Goal: Information Seeking & Learning: Learn about a topic

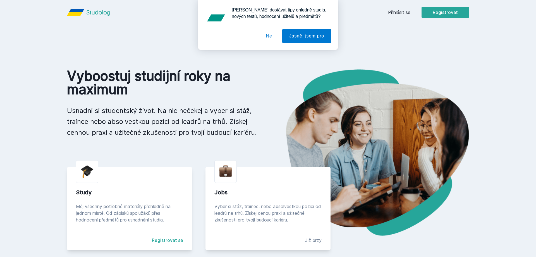
drag, startPoint x: 303, startPoint y: 81, endPoint x: 290, endPoint y: 54, distance: 29.3
click at [300, 73] on img at bounding box center [368, 152] width 201 height 166
click at [406, 14] on div "Chceš dostávat tipy ohledně studia, nových testů, hodnocení učitelů a předmětů?…" at bounding box center [268, 25] width 536 height 50
click at [267, 38] on button "Ne" at bounding box center [269, 36] width 20 height 14
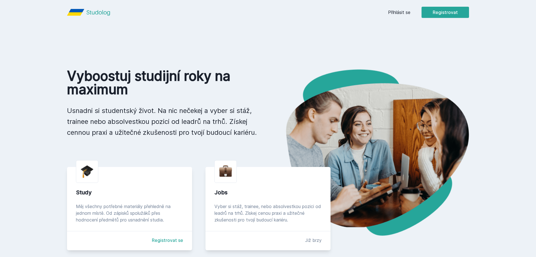
click at [389, 13] on link "Přihlásit se" at bounding box center [399, 12] width 22 height 7
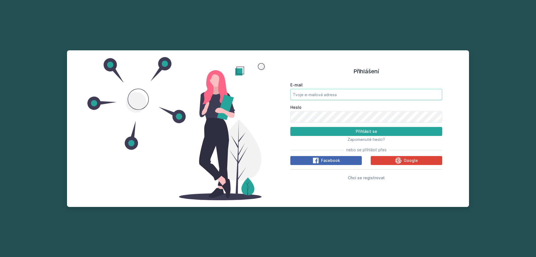
click at [353, 95] on input "E-mail" at bounding box center [366, 94] width 152 height 11
type input "dach00@vse.cz"
click at [290, 127] on button "Přihlásit se" at bounding box center [366, 131] width 152 height 9
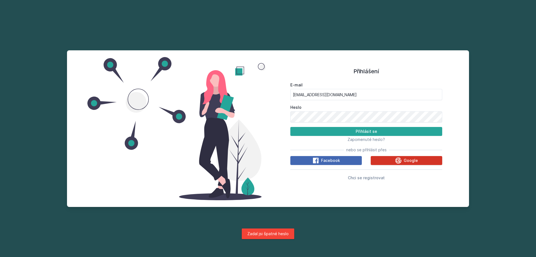
click at [404, 162] on span "Google" at bounding box center [411, 160] width 14 height 6
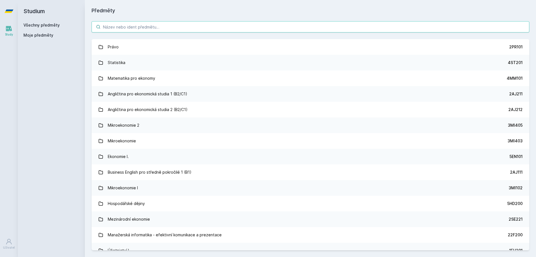
click at [259, 29] on input "search" at bounding box center [311, 26] width 438 height 11
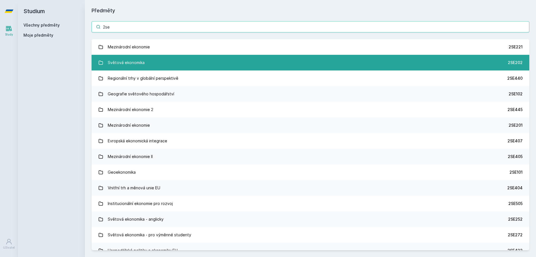
type input "2se"
click at [162, 63] on link "Světová ekonomika 2SE202" at bounding box center [311, 63] width 438 height 16
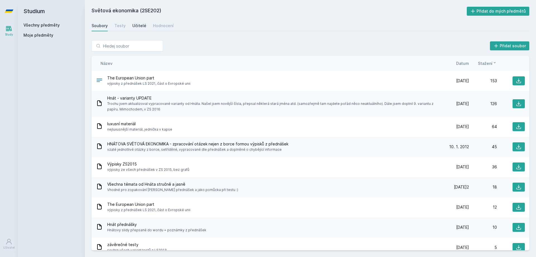
click at [138, 27] on div "Učitelé" at bounding box center [139, 26] width 14 height 6
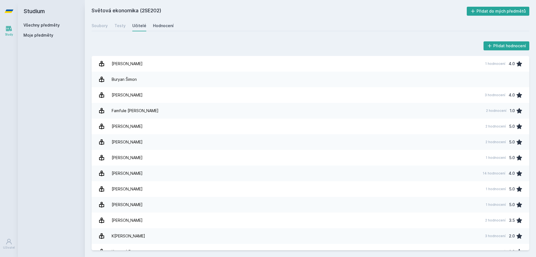
click at [158, 26] on div "Hodnocení" at bounding box center [163, 26] width 21 height 6
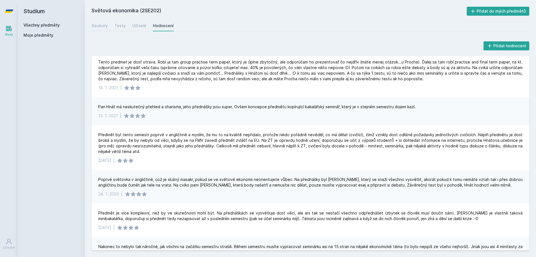
scroll to position [134, 0]
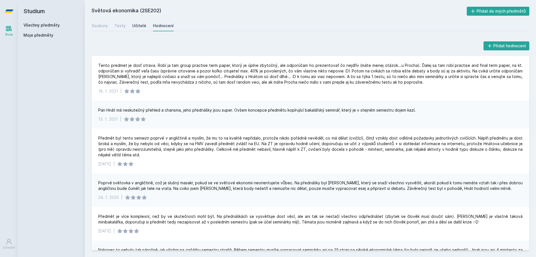
click at [138, 26] on div "Učitelé" at bounding box center [139, 26] width 14 height 6
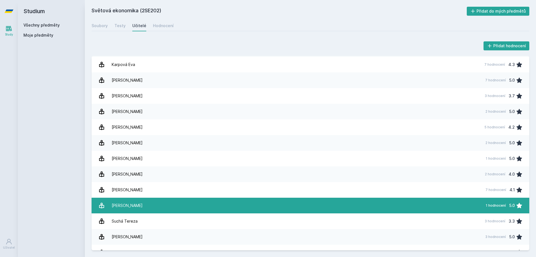
scroll to position [197, 0]
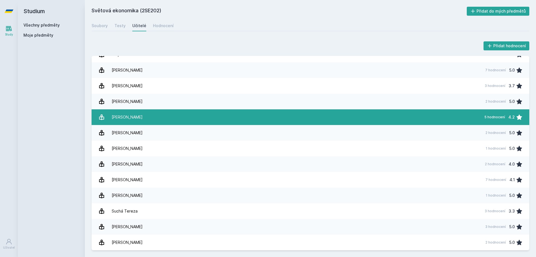
click at [136, 115] on div "[PERSON_NAME]" at bounding box center [127, 116] width 31 height 11
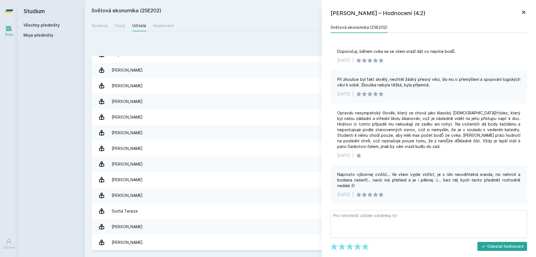
click at [282, 44] on div "Přidat hodnocení" at bounding box center [311, 45] width 438 height 11
click at [164, 25] on div "Hodnocení" at bounding box center [163, 26] width 21 height 6
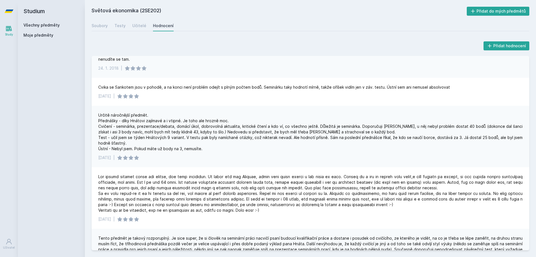
scroll to position [335, 0]
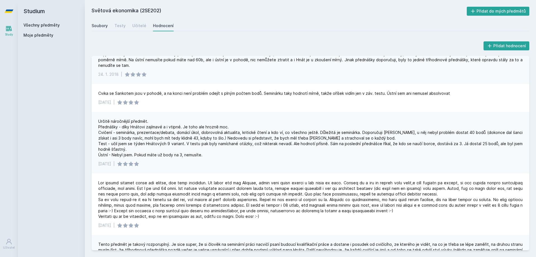
click at [103, 26] on div "Soubory" at bounding box center [100, 26] width 16 height 6
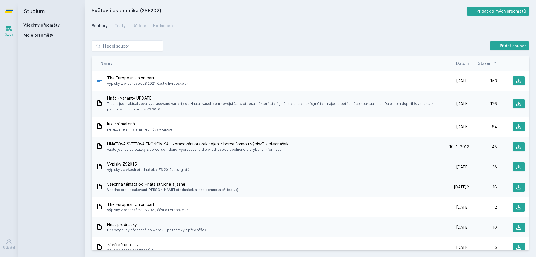
click at [461, 169] on div "[DATE] [DATE] 36" at bounding box center [483, 166] width 84 height 9
click at [92, 164] on div "Výpisky ZS2015 výpisky ze všech přednášek v ZS 2015, bez grafů [DATE] [DATE] 36" at bounding box center [311, 167] width 438 height 20
click at [518, 166] on icon at bounding box center [519, 167] width 6 height 6
click at [114, 27] on div "Soubory Testy Učitelé Hodnocení" at bounding box center [311, 25] width 438 height 11
click at [118, 26] on div "Testy" at bounding box center [119, 26] width 11 height 6
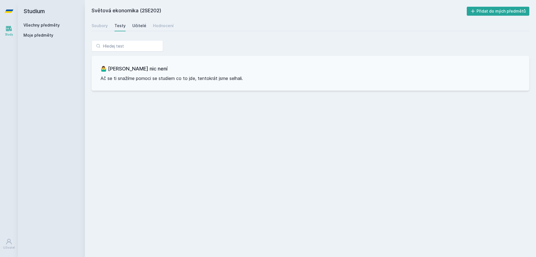
click at [137, 27] on div "Učitelé" at bounding box center [139, 26] width 14 height 6
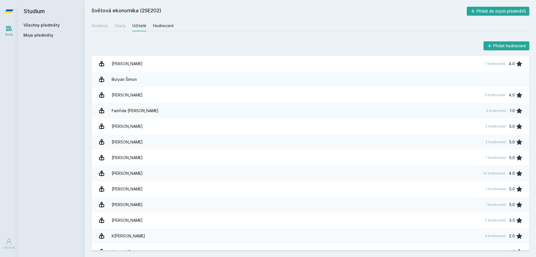
click at [155, 27] on div "Hodnocení" at bounding box center [163, 26] width 21 height 6
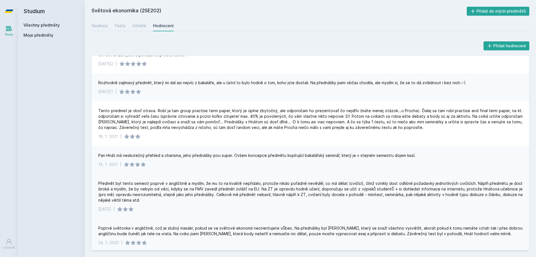
scroll to position [67, 0]
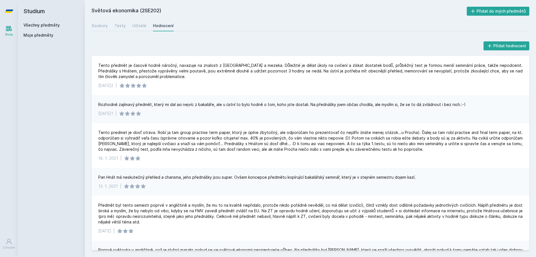
click at [55, 27] on link "Všechny předměty" at bounding box center [41, 25] width 36 height 5
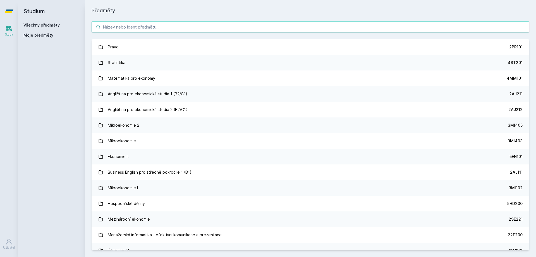
click at [112, 27] on input "search" at bounding box center [311, 26] width 438 height 11
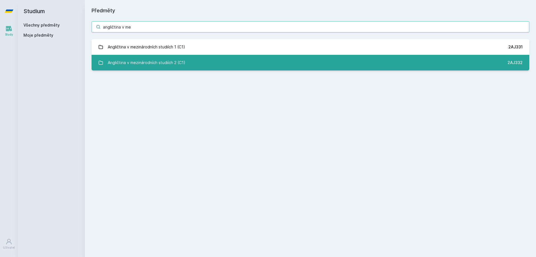
type input "angličtina v me"
click at [198, 62] on link "Angličtina v mezinárodních studiích 2 (C1) 2AJ332" at bounding box center [311, 63] width 438 height 16
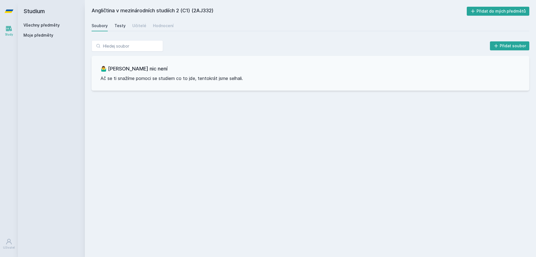
click at [118, 27] on div "Testy" at bounding box center [119, 26] width 11 height 6
click at [139, 27] on div "Učitelé" at bounding box center [139, 26] width 14 height 6
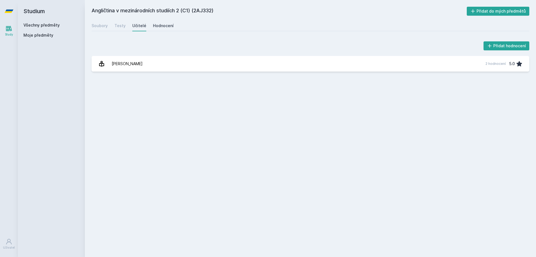
click at [154, 26] on div "Hodnocení" at bounding box center [163, 26] width 21 height 6
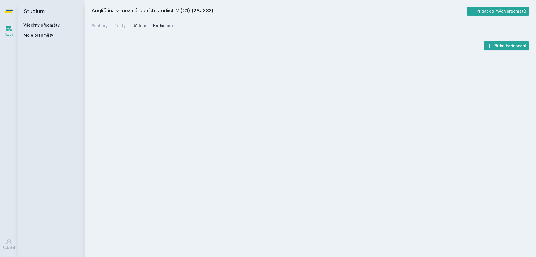
click at [136, 25] on div "Učitelé" at bounding box center [139, 26] width 14 height 6
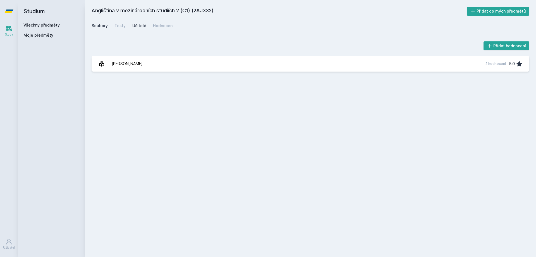
click at [94, 23] on div "Soubory" at bounding box center [100, 26] width 16 height 6
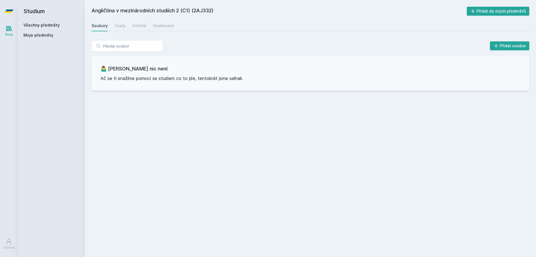
click at [48, 25] on link "Všechny předměty" at bounding box center [41, 25] width 36 height 5
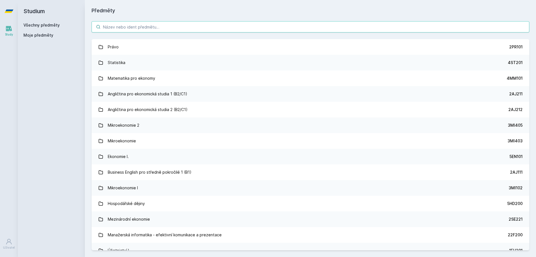
click at [153, 30] on input "search" at bounding box center [311, 26] width 438 height 11
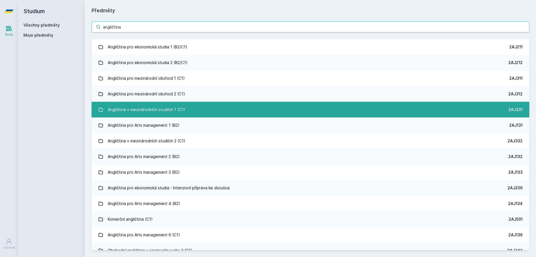
type input "angličtina"
click at [170, 109] on div "Angličtina v mezinárodních studiích 1 (C1)" at bounding box center [146, 109] width 77 height 11
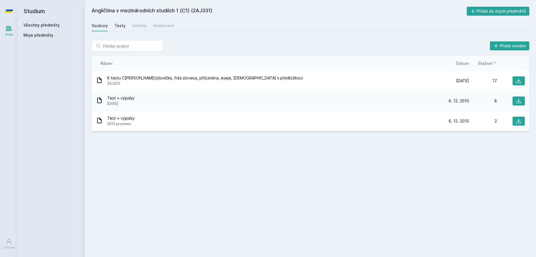
click at [119, 27] on div "Testy" at bounding box center [119, 26] width 11 height 6
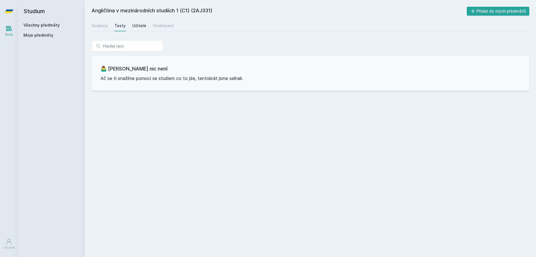
click at [139, 26] on div "Učitelé" at bounding box center [139, 26] width 14 height 6
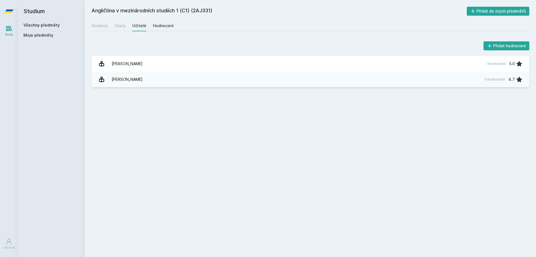
click at [155, 25] on div "Hodnocení" at bounding box center [163, 26] width 21 height 6
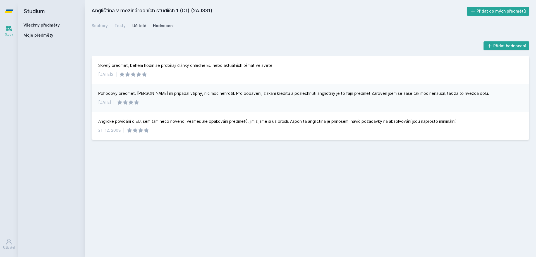
click at [133, 27] on div "Učitelé" at bounding box center [139, 26] width 14 height 6
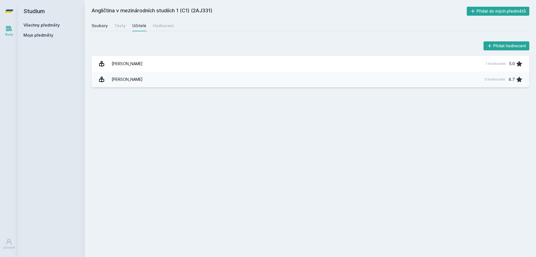
click at [95, 28] on div "Soubory" at bounding box center [100, 26] width 16 height 6
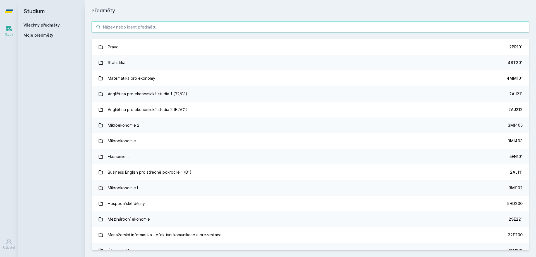
click at [164, 27] on input "search" at bounding box center [311, 26] width 438 height 11
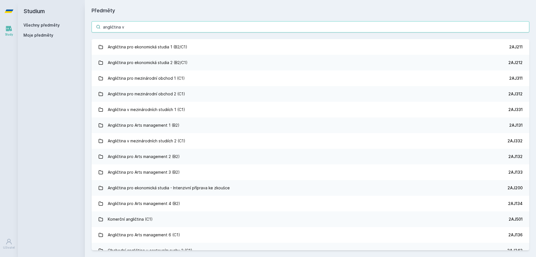
type input "angličtina v"
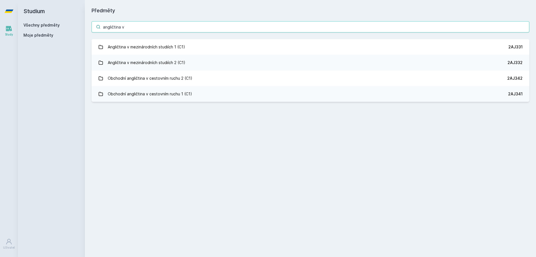
drag, startPoint x: 128, startPoint y: 26, endPoint x: 81, endPoint y: 30, distance: 47.0
click at [92, 30] on input "angličtina v" at bounding box center [311, 26] width 438 height 11
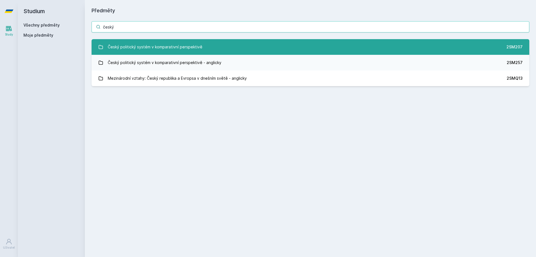
type input "český"
click at [189, 45] on div "Český politický systém v komparativní perspektivě" at bounding box center [155, 46] width 95 height 11
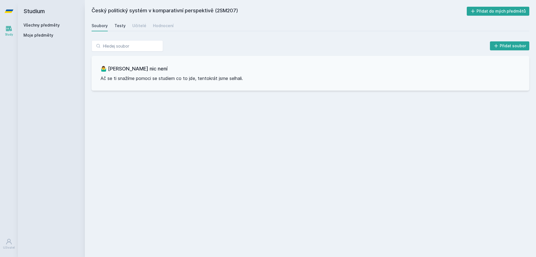
click at [121, 26] on div "Testy" at bounding box center [119, 26] width 11 height 6
click at [148, 28] on div "Soubory Testy Učitelé Hodnocení" at bounding box center [311, 25] width 438 height 11
drag, startPoint x: 135, startPoint y: 23, endPoint x: 141, endPoint y: 23, distance: 5.9
click at [135, 23] on div "Učitelé" at bounding box center [139, 26] width 14 height 6
click at [158, 24] on div "Hodnocení" at bounding box center [163, 26] width 21 height 6
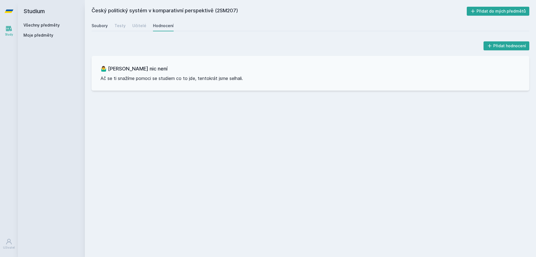
click at [98, 26] on div "Soubory" at bounding box center [100, 26] width 16 height 6
click at [45, 27] on link "Všechny předměty" at bounding box center [41, 25] width 36 height 5
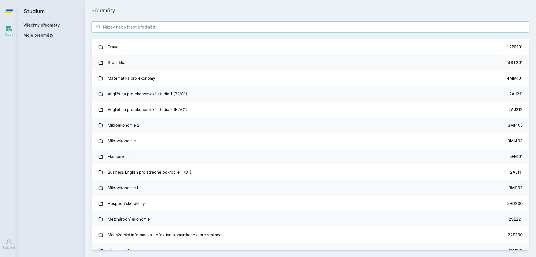
click at [129, 28] on input "search" at bounding box center [311, 26] width 438 height 11
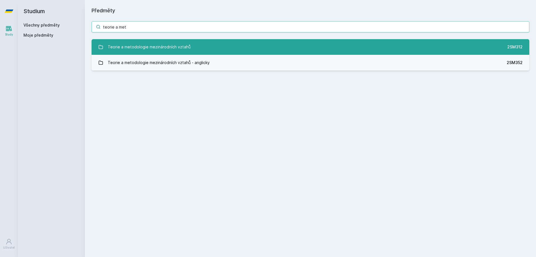
type input "teorie a met"
click at [143, 45] on div "Teorie a metodologie mezinárodních vztahů" at bounding box center [149, 46] width 83 height 11
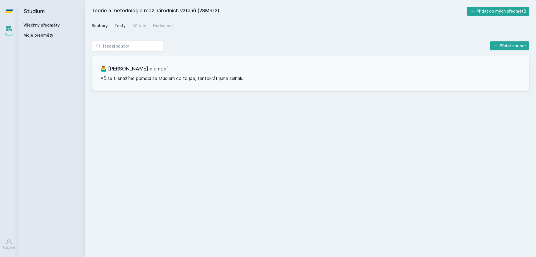
click at [121, 23] on div "Testy" at bounding box center [119, 26] width 11 height 6
click at [139, 27] on div "Učitelé" at bounding box center [139, 26] width 14 height 6
drag, startPoint x: 220, startPoint y: 11, endPoint x: 200, endPoint y: 12, distance: 19.6
click at [200, 12] on h2 "Teorie a metodologie mezinárodních vztahů (2SM312)" at bounding box center [279, 11] width 375 height 9
copy h2 "2SM312"
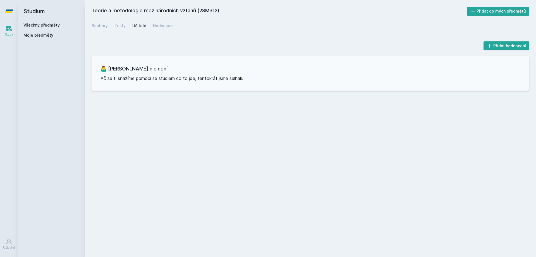
click at [37, 26] on link "Všechny předměty" at bounding box center [41, 25] width 36 height 5
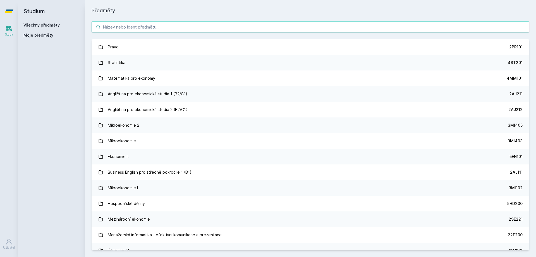
click at [125, 27] on input "search" at bounding box center [311, 26] width 438 height 11
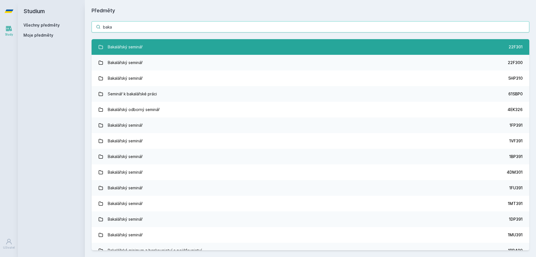
type input "baka"
click at [140, 50] on div "Bakalářský seminář" at bounding box center [125, 46] width 35 height 11
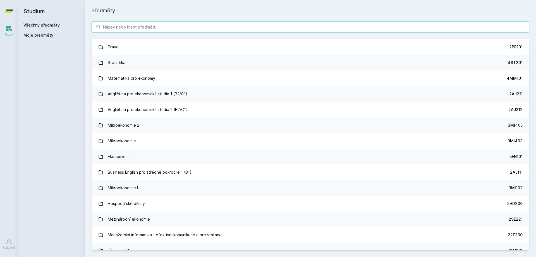
click at [142, 25] on input "search" at bounding box center [311, 26] width 438 height 11
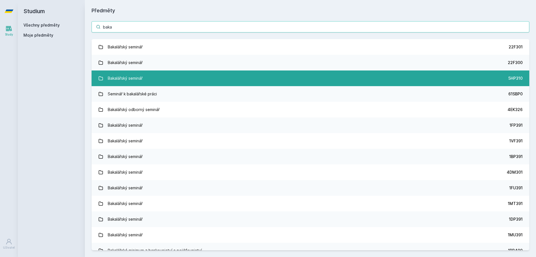
type input "baka"
click at [148, 80] on link "Bakalářský seminář 5HP310" at bounding box center [311, 78] width 438 height 16
